Goal: Use online tool/utility: Utilize a website feature to perform a specific function

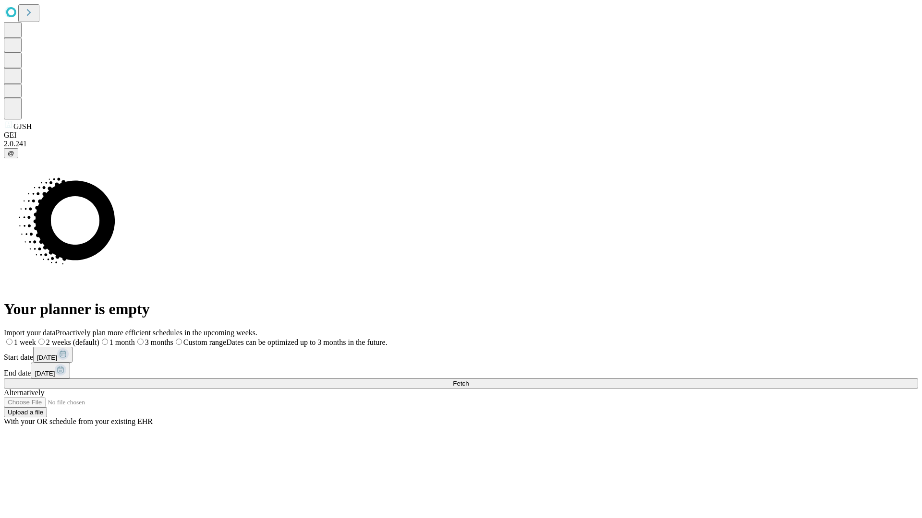
click at [469, 380] on span "Fetch" at bounding box center [461, 383] width 16 height 7
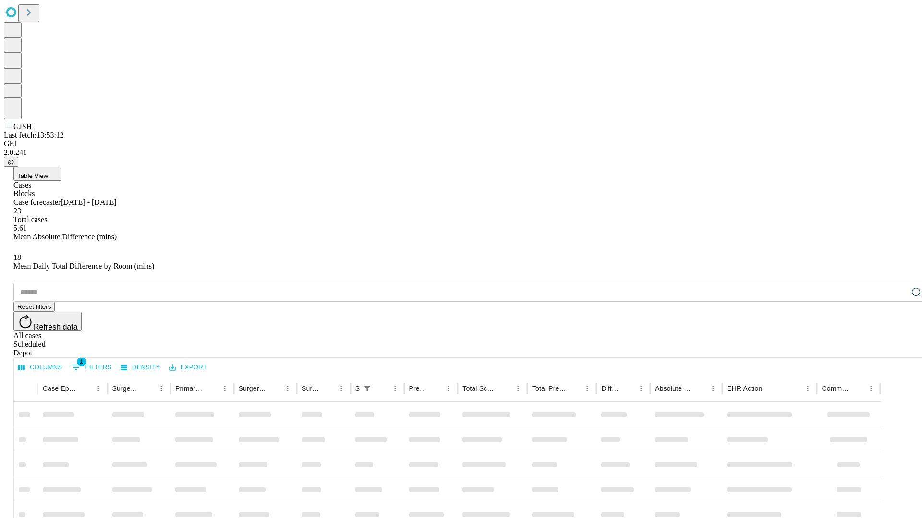
click at [48, 172] on span "Table View" at bounding box center [32, 175] width 31 height 7
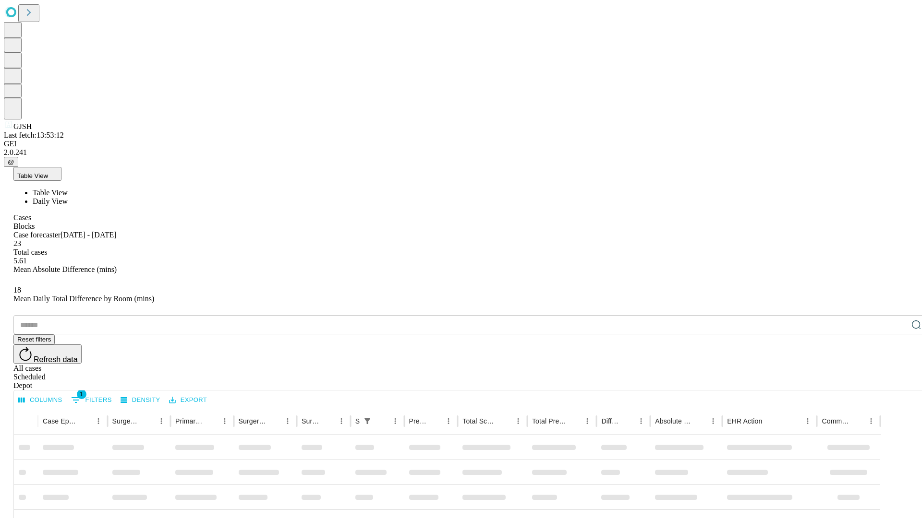
click at [68, 197] on span "Daily View" at bounding box center [50, 201] width 35 height 8
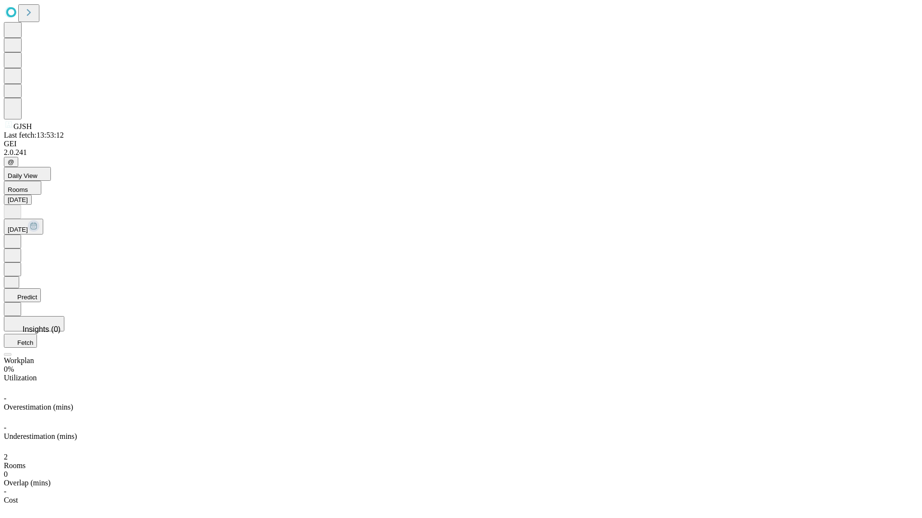
click at [41, 289] on button "Predict" at bounding box center [22, 296] width 37 height 14
